Goal: Contribute content

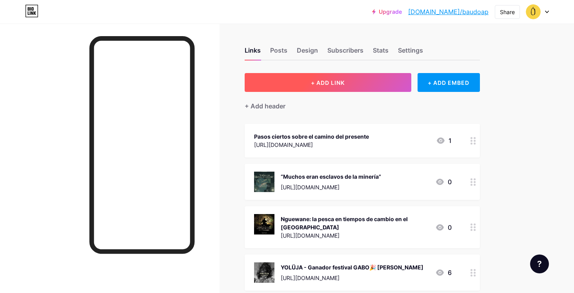
click at [335, 87] on button "+ ADD LINK" at bounding box center [328, 82] width 167 height 19
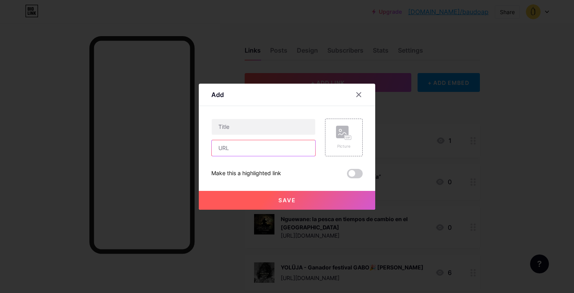
click at [266, 151] on input "text" at bounding box center [264, 148] width 104 height 16
paste input "[URL][DOMAIN_NAME]"
type input "[URL][DOMAIN_NAME]"
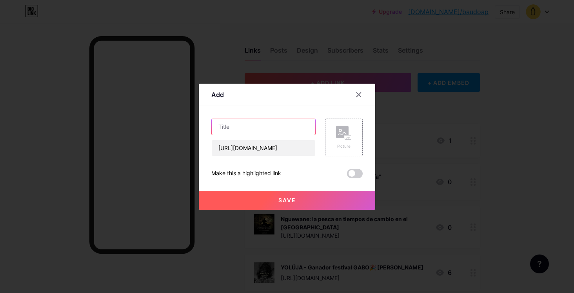
click at [254, 128] on input "text" at bounding box center [264, 127] width 104 height 16
paste input "Consejo Editorial de Inclusión"
type input "Relatoría Consejo Editorial de Inclusión"
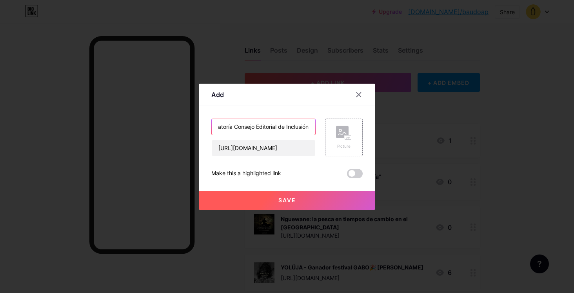
scroll to position [0, 0]
click at [282, 201] on span "Save" at bounding box center [288, 200] width 18 height 7
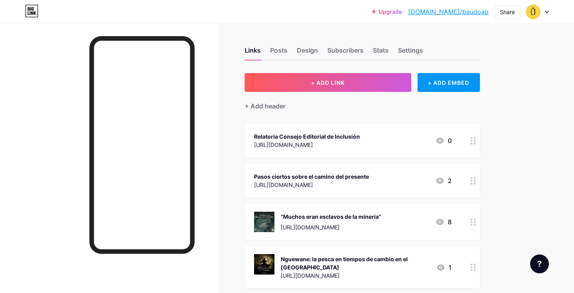
click at [360, 141] on div "[URL][DOMAIN_NAME]" at bounding box center [307, 144] width 106 height 8
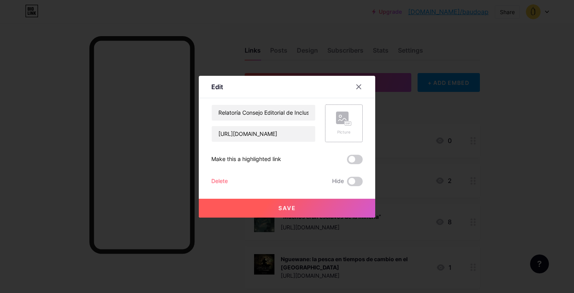
click at [348, 122] on rect at bounding box center [348, 123] width 6 height 4
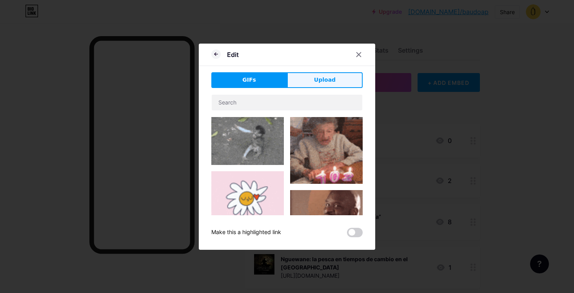
click at [308, 82] on button "Upload" at bounding box center [325, 80] width 76 height 16
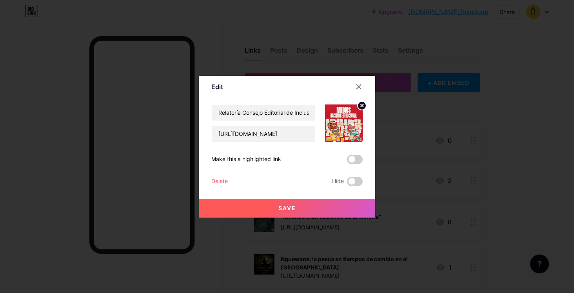
click at [323, 209] on button "Save" at bounding box center [287, 208] width 177 height 19
